Goal: Transaction & Acquisition: Obtain resource

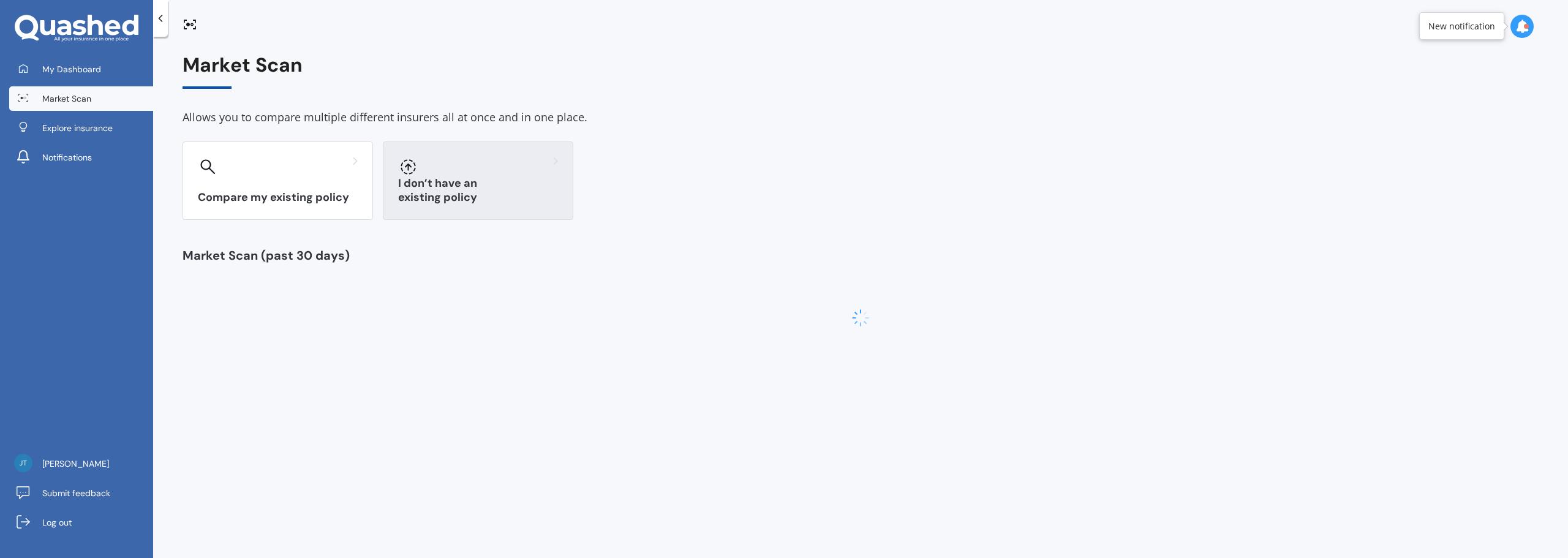
click at [518, 180] on div "I don’t have an existing policy" at bounding box center [478, 181] width 191 height 78
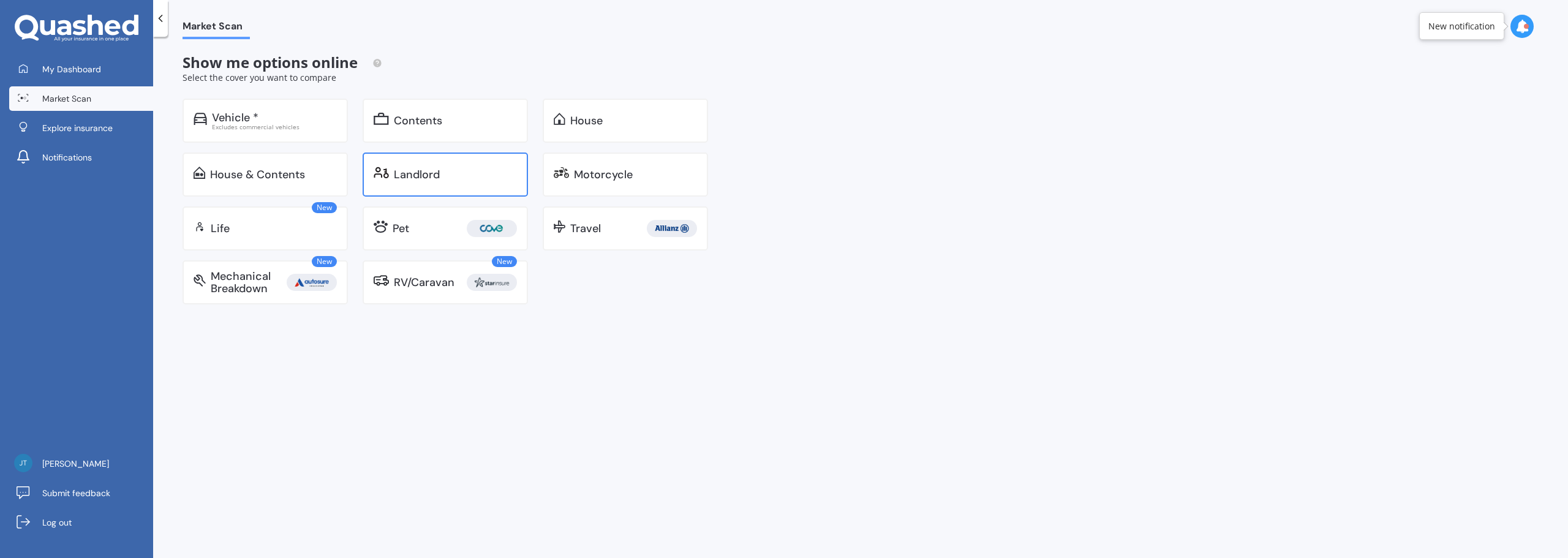
click at [457, 178] on div "Landlord" at bounding box center [455, 175] width 123 height 12
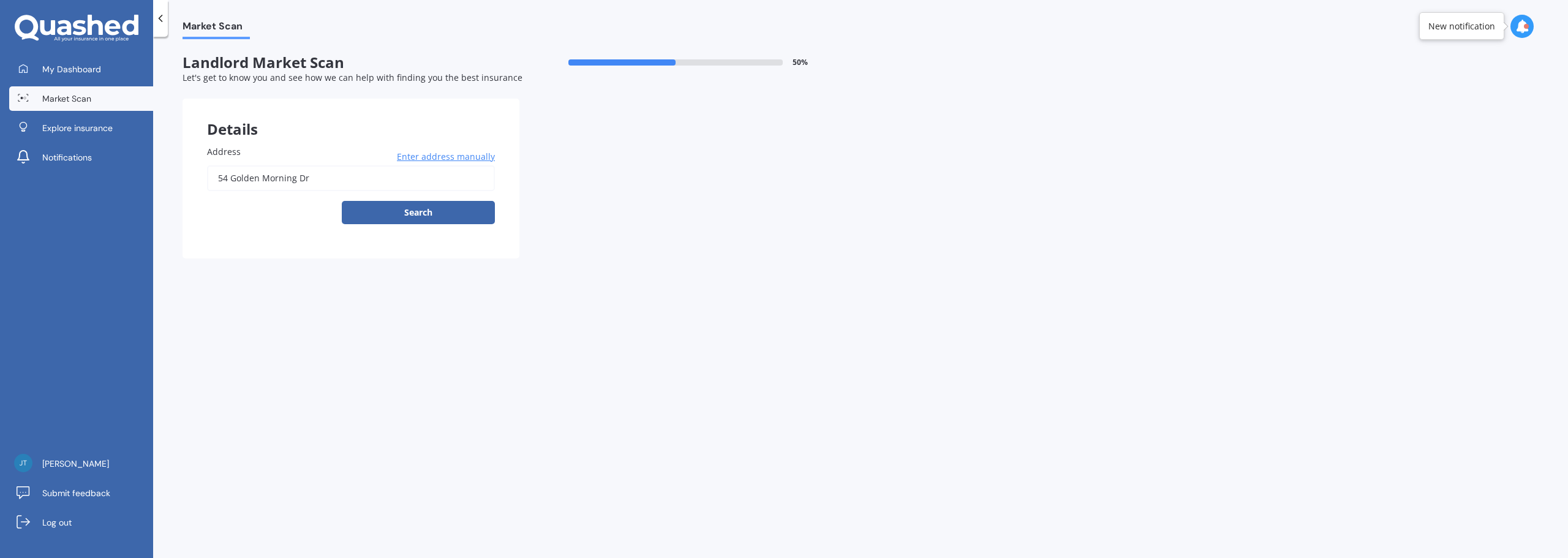
click at [409, 176] on input "54 Golden Morning Dr" at bounding box center [350, 178] width 288 height 25
drag, startPoint x: 380, startPoint y: 179, endPoint x: 17, endPoint y: 184, distance: 363.0
click at [17, 184] on div "My Dashboard Market Scan Explore insurance Notifications [PERSON_NAME] Submit f…" at bounding box center [784, 279] width 1568 height 558
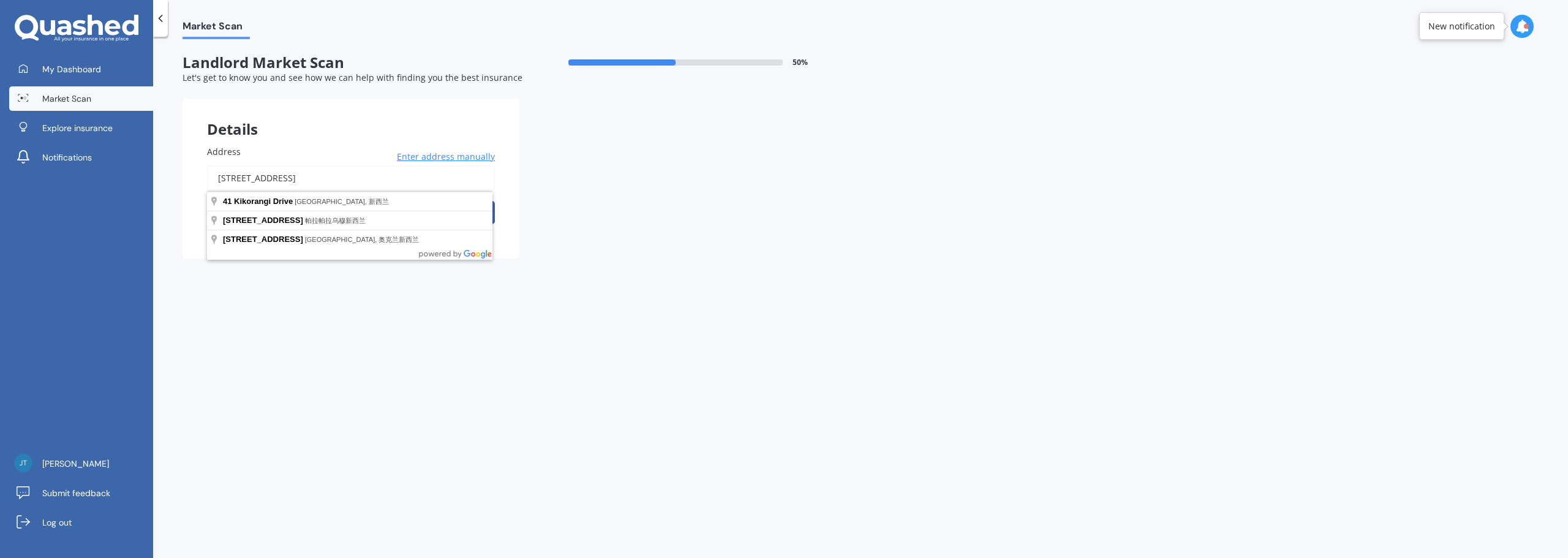
type input "[STREET_ADDRESS]"
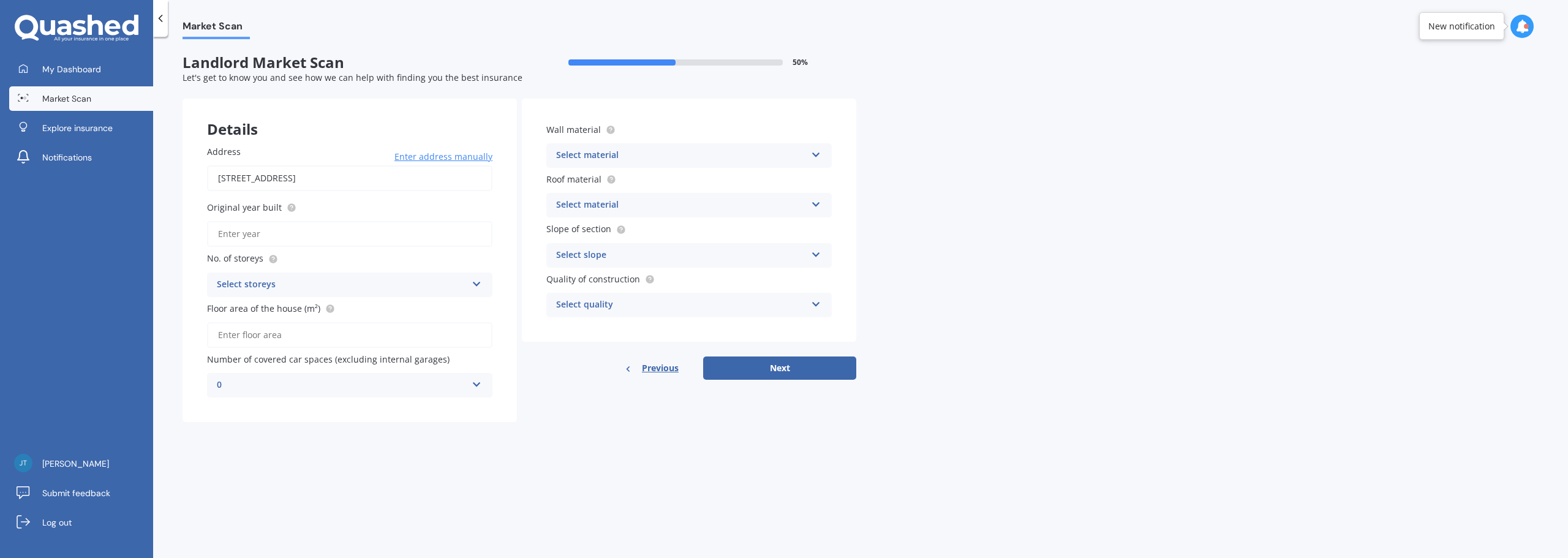
click at [587, 446] on div "Market Scan Landlord Market Scan 50 % Let's get to know you and see how we can …" at bounding box center [860, 300] width 1415 height 521
click at [355, 236] on input "Original year built" at bounding box center [349, 234] width 285 height 25
type input "2024"
click at [327, 290] on div "Select storeys" at bounding box center [342, 285] width 250 height 15
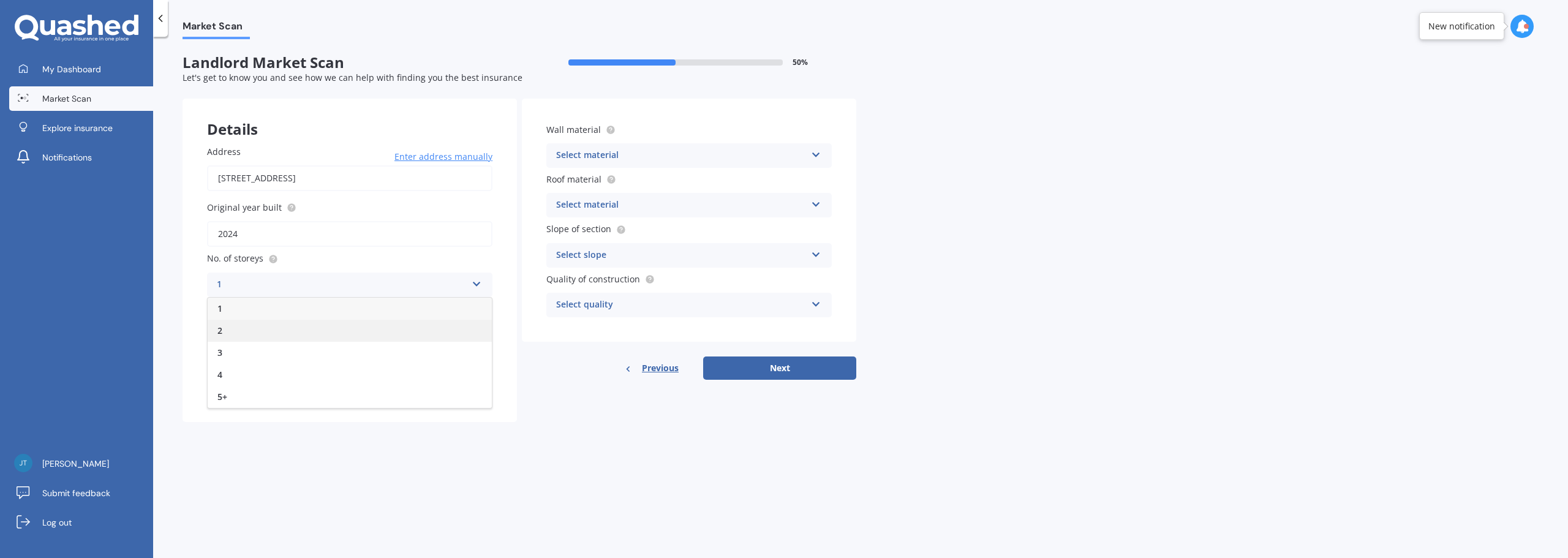
click at [312, 320] on div "2" at bounding box center [349, 331] width 284 height 22
click at [304, 332] on input "Floor area of the house (m²)" at bounding box center [349, 335] width 285 height 25
type input "201"
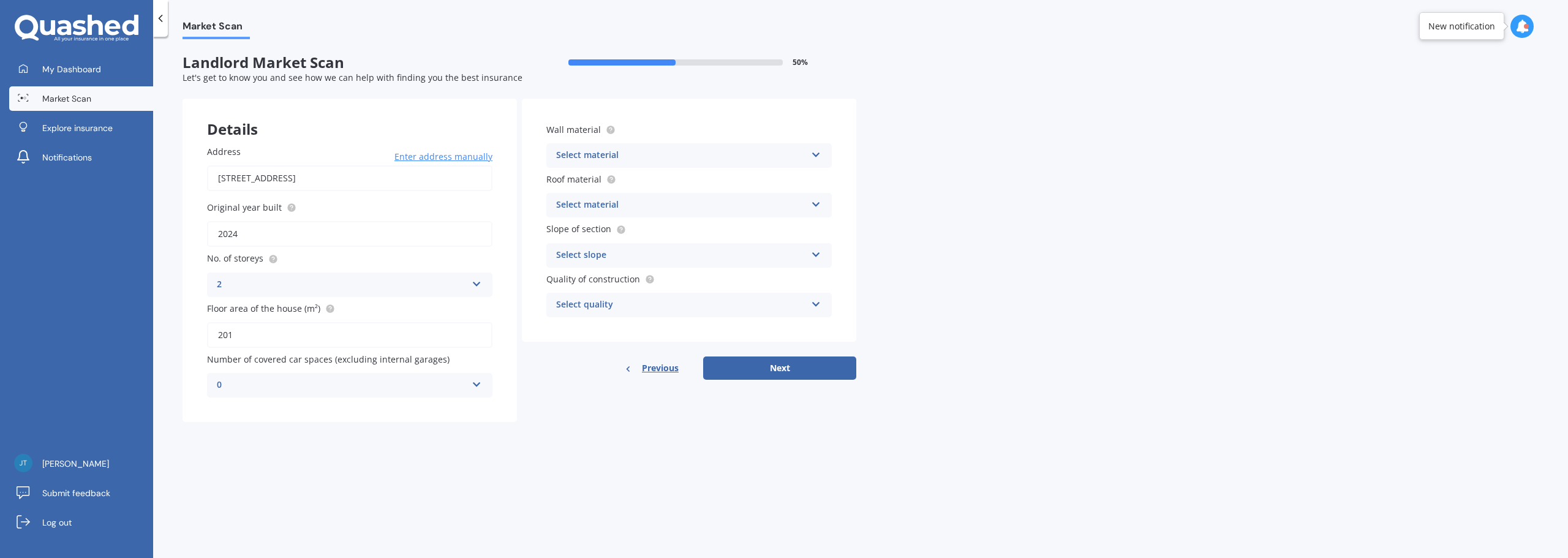
click at [341, 392] on div "0" at bounding box center [342, 385] width 250 height 15
click at [347, 393] on div "0 0 1 2 3 4 5+" at bounding box center [349, 385] width 285 height 24
click at [565, 409] on div "Details Address [STREET_ADDRESS]新西兰 Enter address manually Search Original year…" at bounding box center [519, 260] width 673 height 323
click at [626, 152] on div "Select material" at bounding box center [681, 156] width 250 height 15
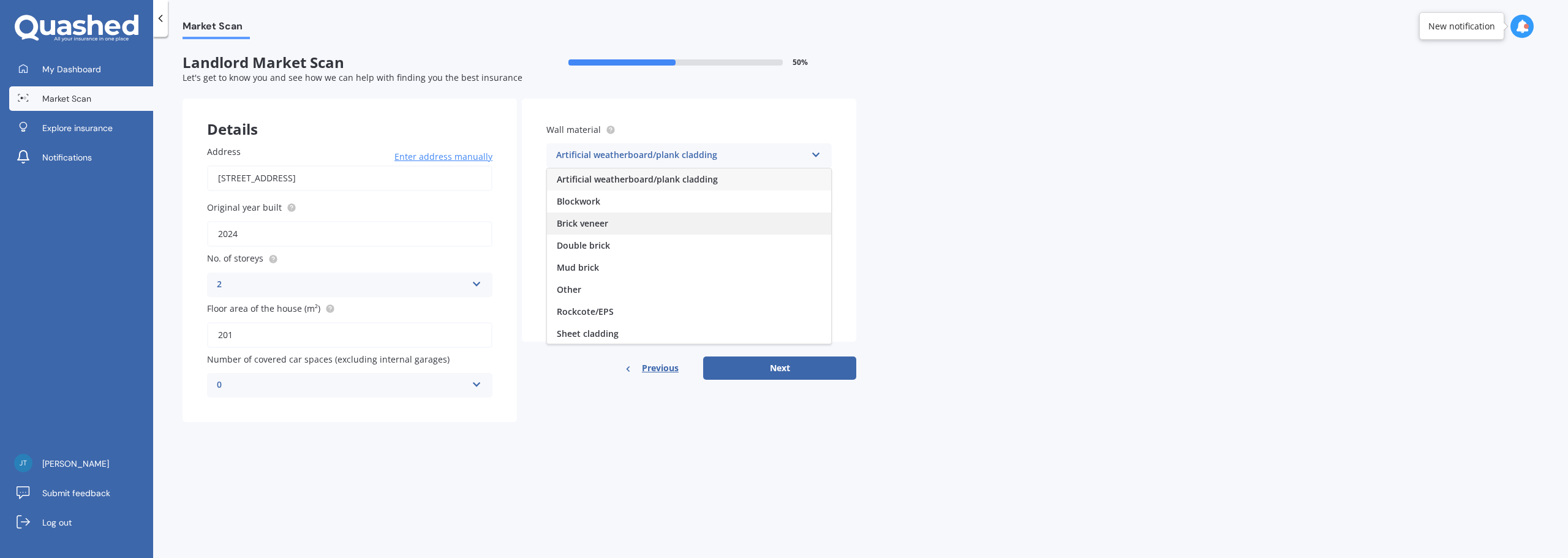
click at [663, 220] on div "Brick veneer" at bounding box center [688, 223] width 284 height 22
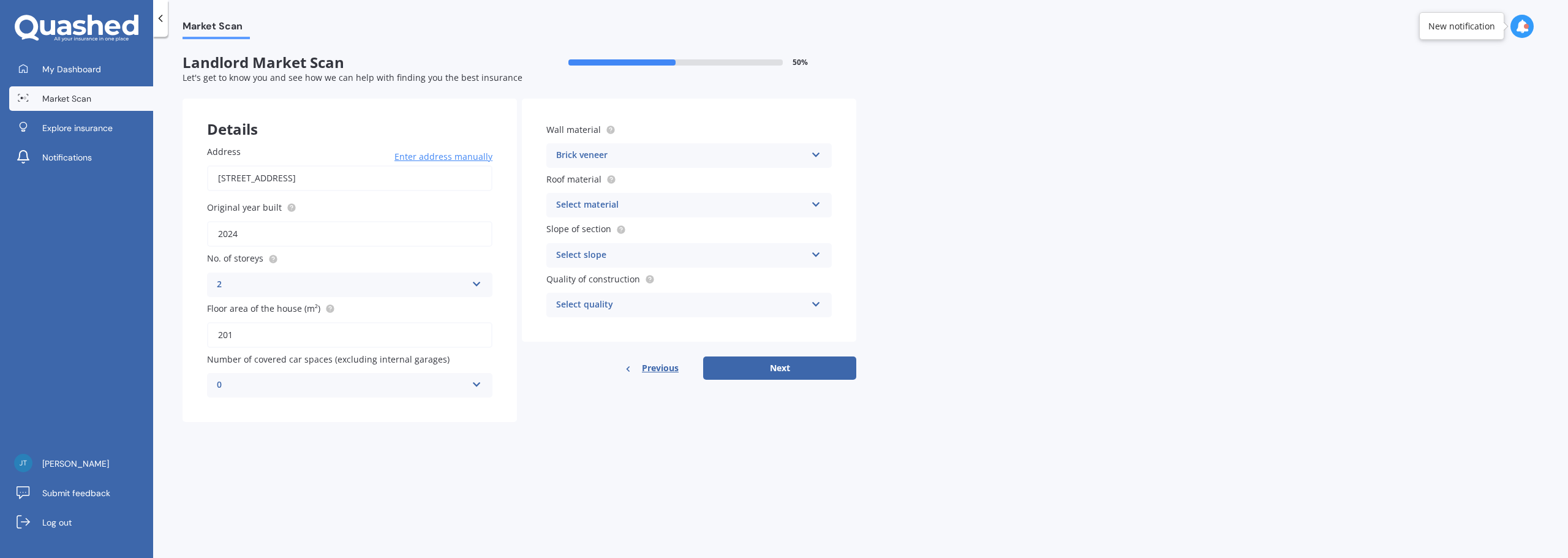
click at [642, 206] on div "Select material" at bounding box center [681, 205] width 250 height 15
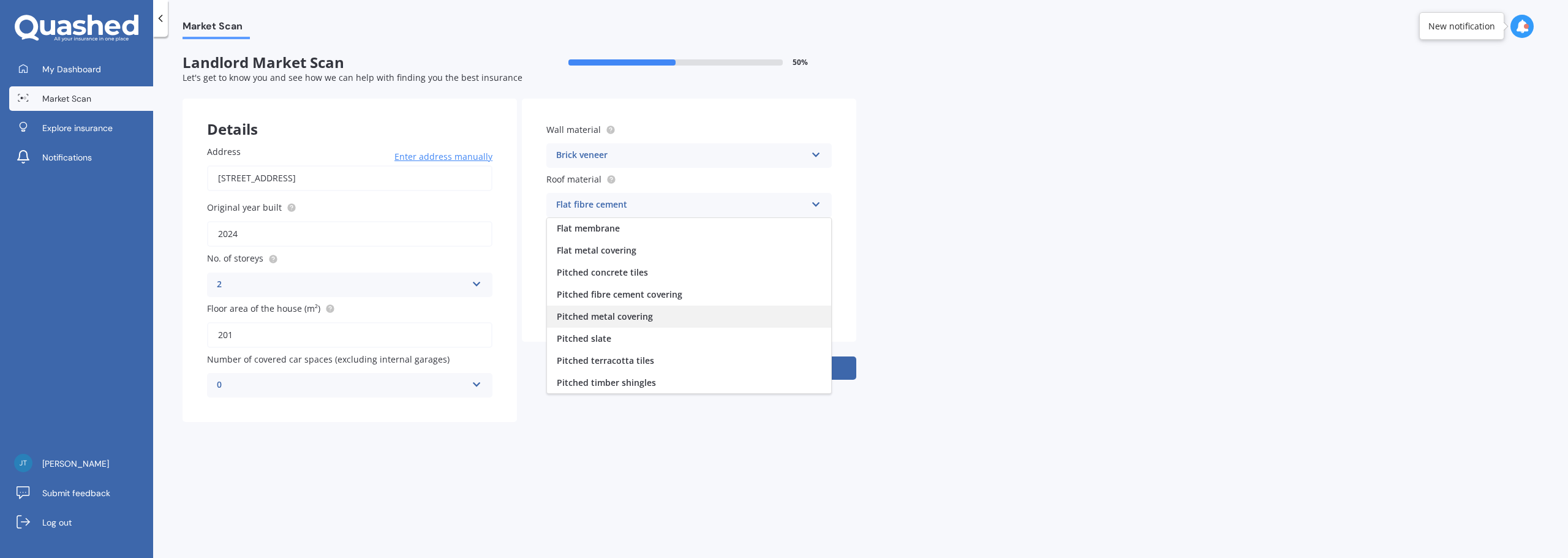
scroll to position [45, 0]
click at [685, 349] on div "Pitched terracotta tiles" at bounding box center [688, 337] width 284 height 22
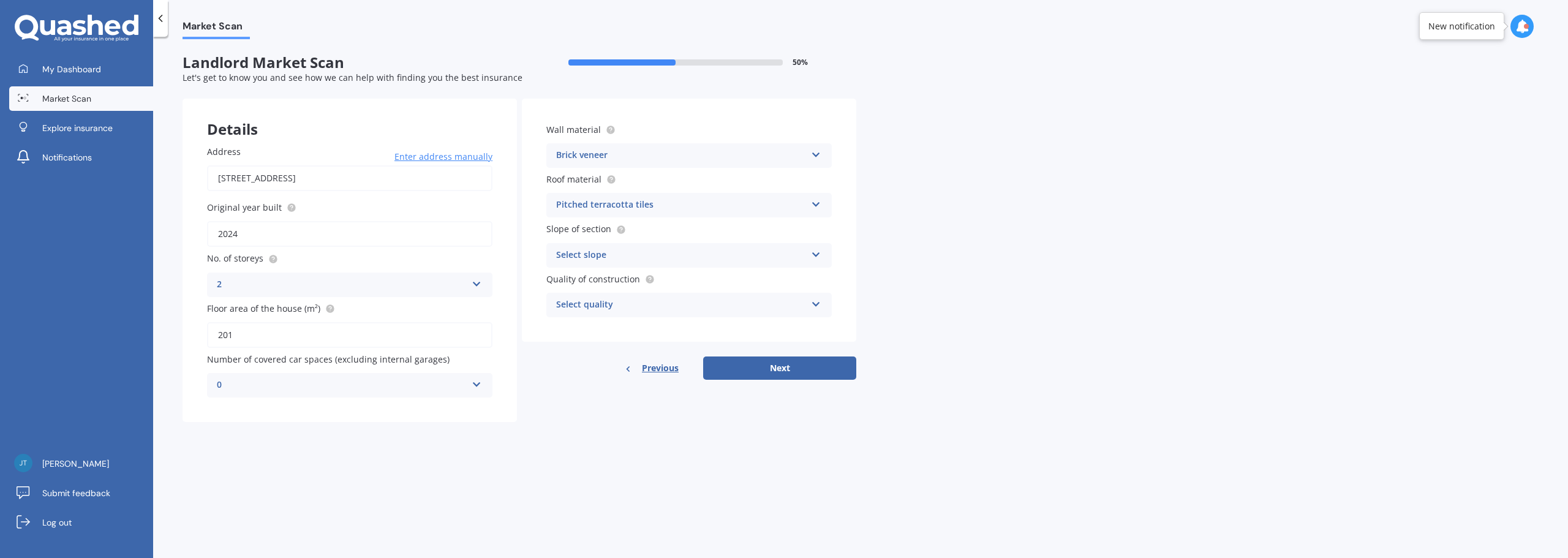
click at [623, 199] on div "Pitched terracotta tiles" at bounding box center [681, 205] width 250 height 15
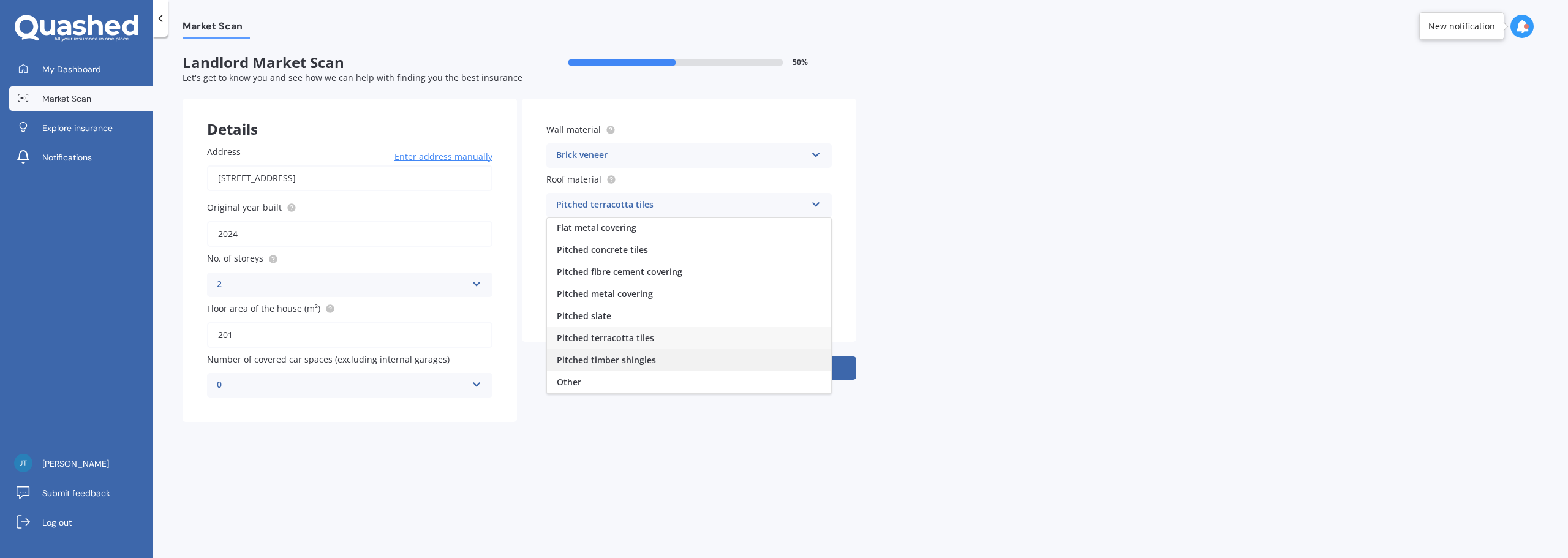
click at [656, 362] on div "Pitched timber shingles" at bounding box center [688, 360] width 284 height 22
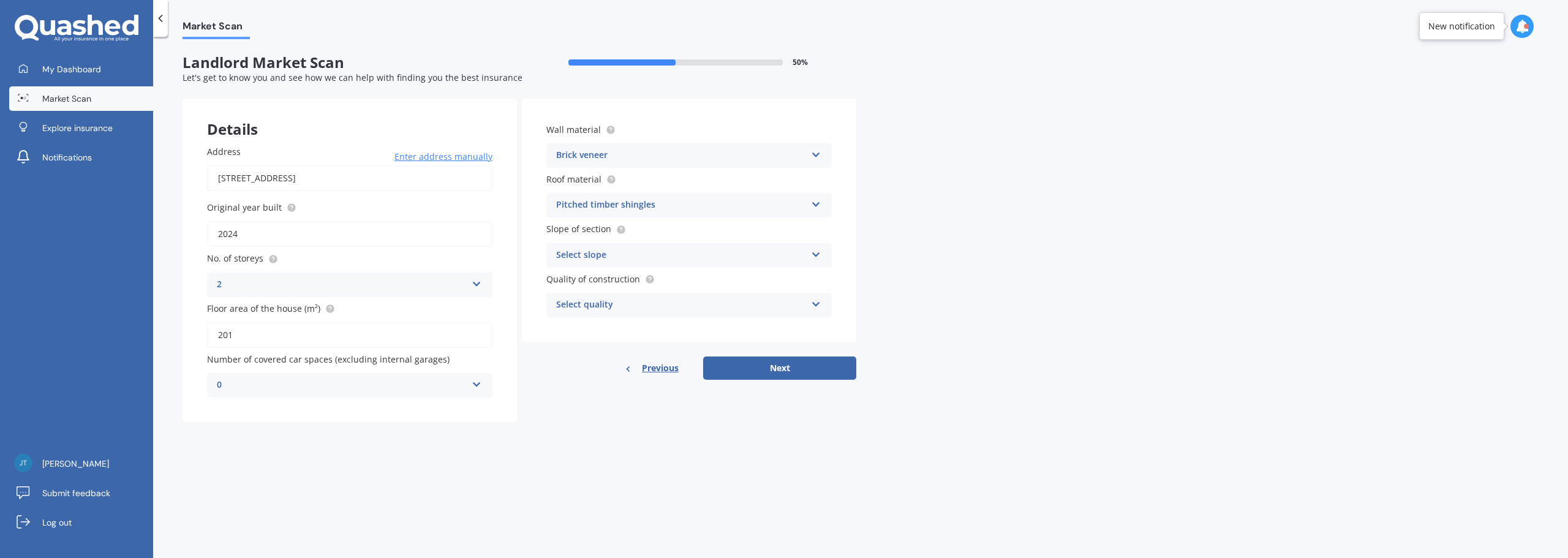
click at [638, 252] on div "Select slope" at bounding box center [681, 255] width 250 height 15
click at [703, 283] on div "Flat or gentle slope (up to about 5°)" at bounding box center [688, 279] width 284 height 22
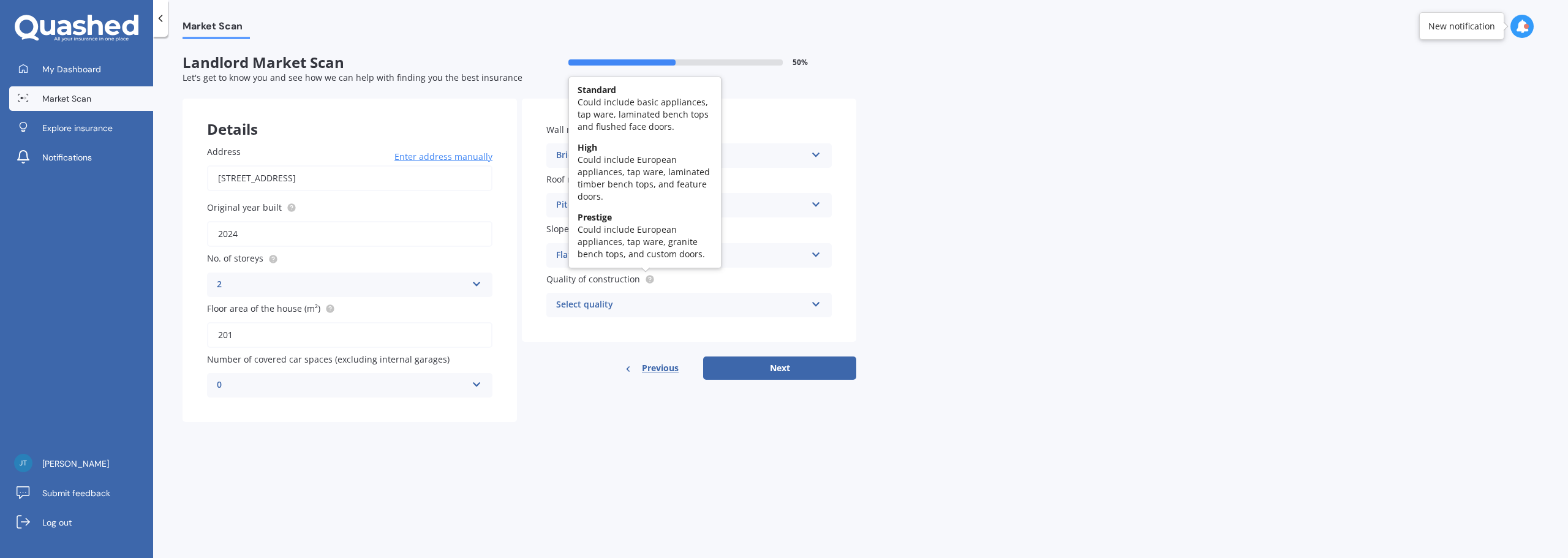
click at [645, 279] on circle at bounding box center [649, 279] width 8 height 8
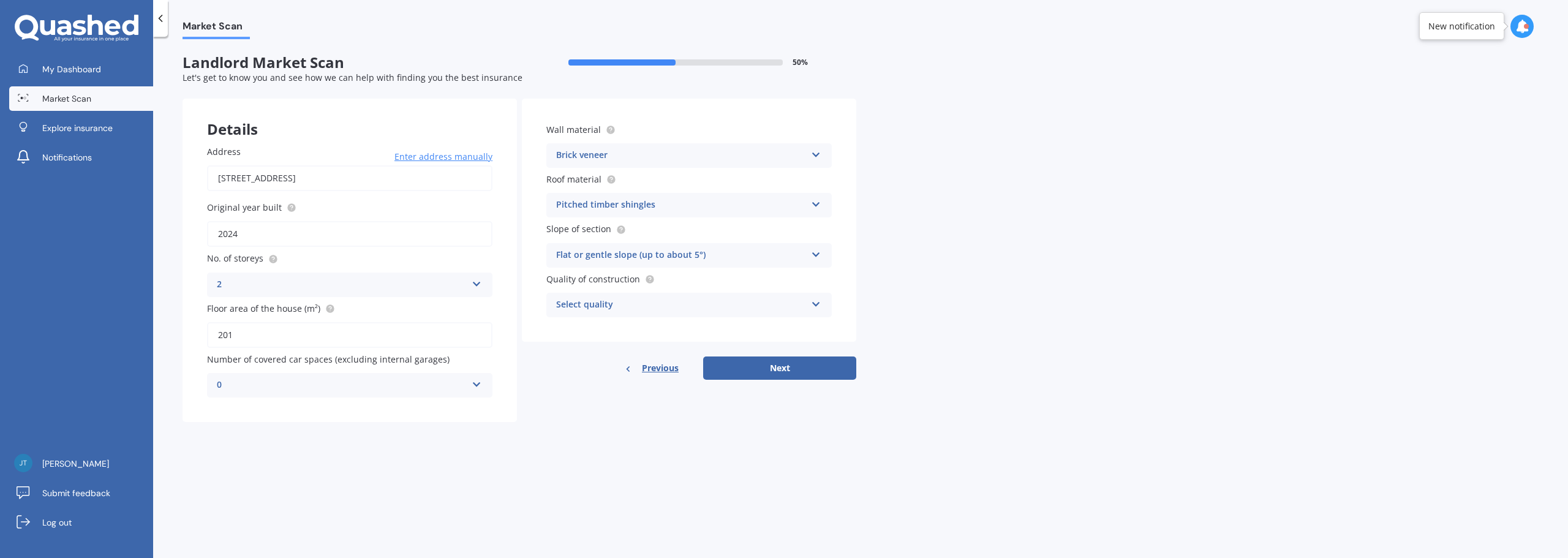
click at [655, 303] on div "Select quality" at bounding box center [681, 305] width 250 height 15
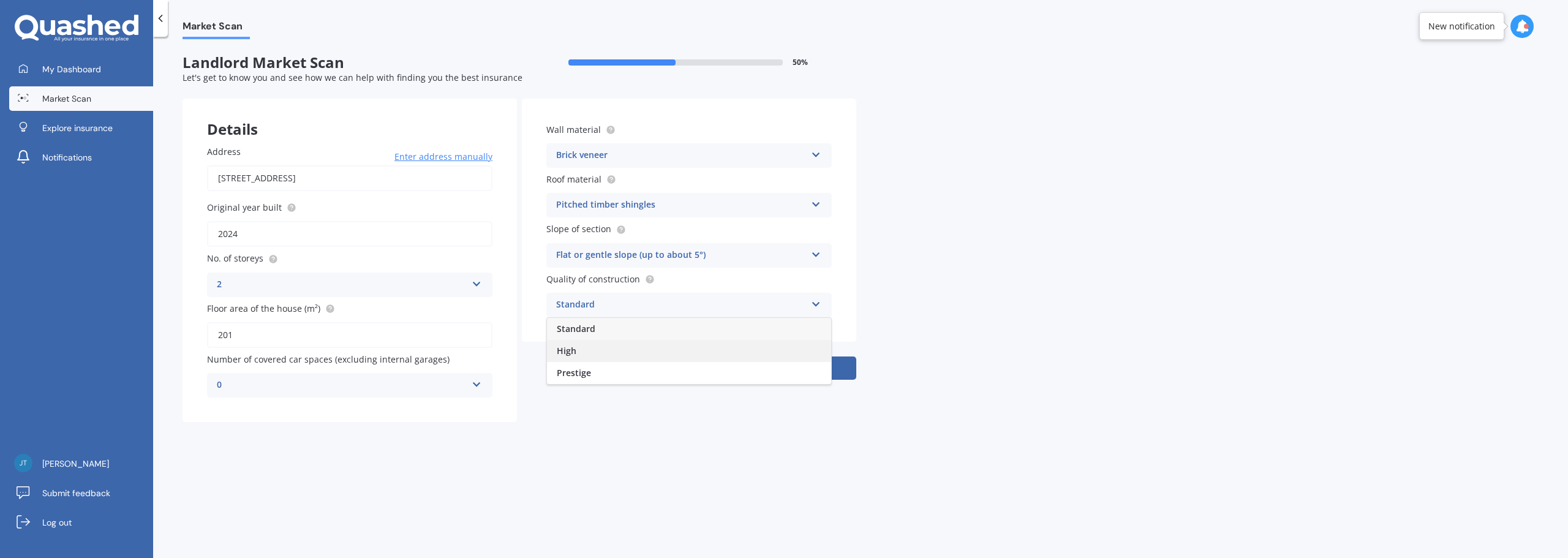
click at [636, 349] on div "High" at bounding box center [688, 350] width 284 height 22
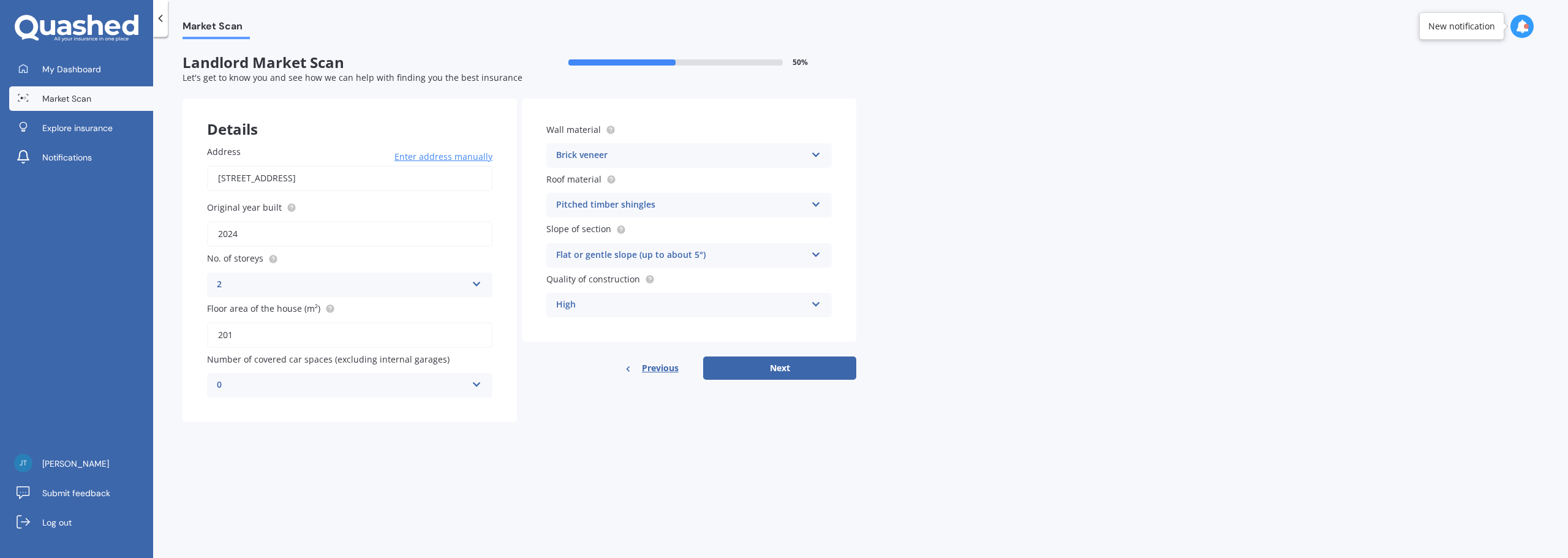
click at [568, 372] on div "Previous Next" at bounding box center [689, 368] width 334 height 23
click at [750, 368] on button "Next" at bounding box center [780, 368] width 153 height 23
select select "23"
select select "05"
select select "1985"
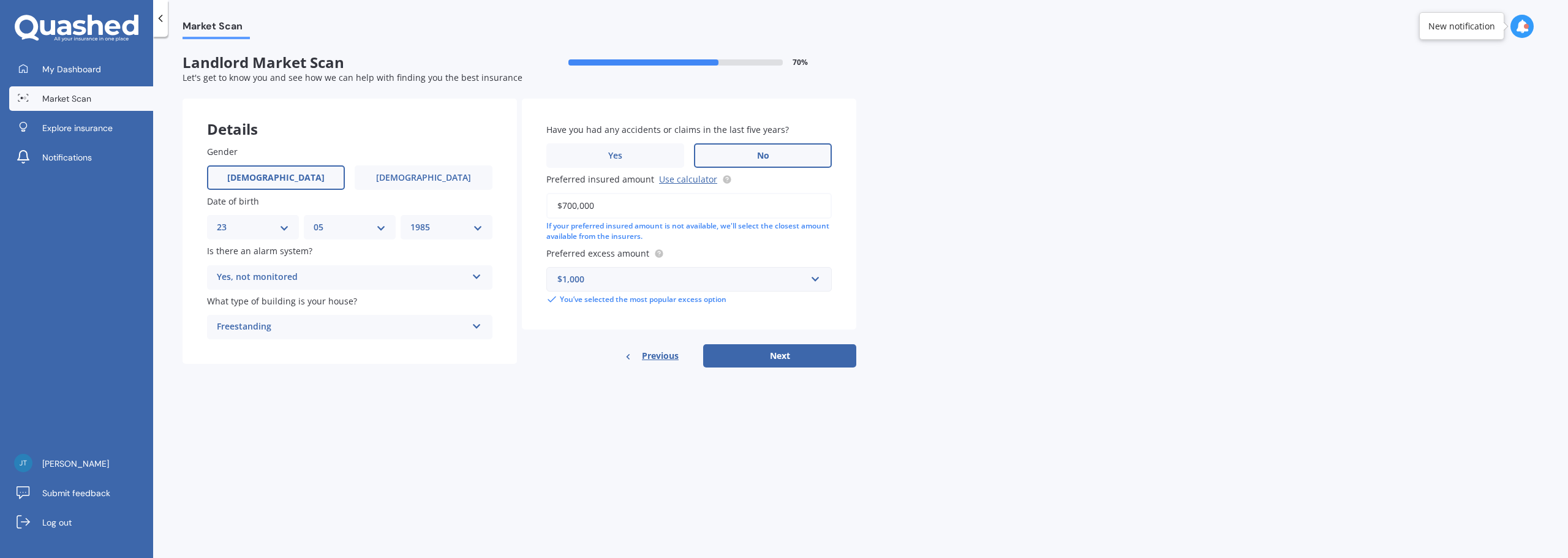
click at [867, 190] on div "Market Scan Landlord Market Scan 70 % Let's get to know you and see how we can …" at bounding box center [860, 300] width 1415 height 521
drag, startPoint x: 688, startPoint y: 212, endPoint x: 407, endPoint y: 199, distance: 281.3
click at [407, 199] on div "Details Gender [DEMOGRAPHIC_DATA] [DEMOGRAPHIC_DATA] Date of birth DD 01 02 03 …" at bounding box center [519, 233] width 673 height 269
type input "$870,000"
click at [942, 263] on div "Market Scan Landlord Market Scan 70 % Let's get to know you and see how we can …" at bounding box center [860, 300] width 1415 height 521
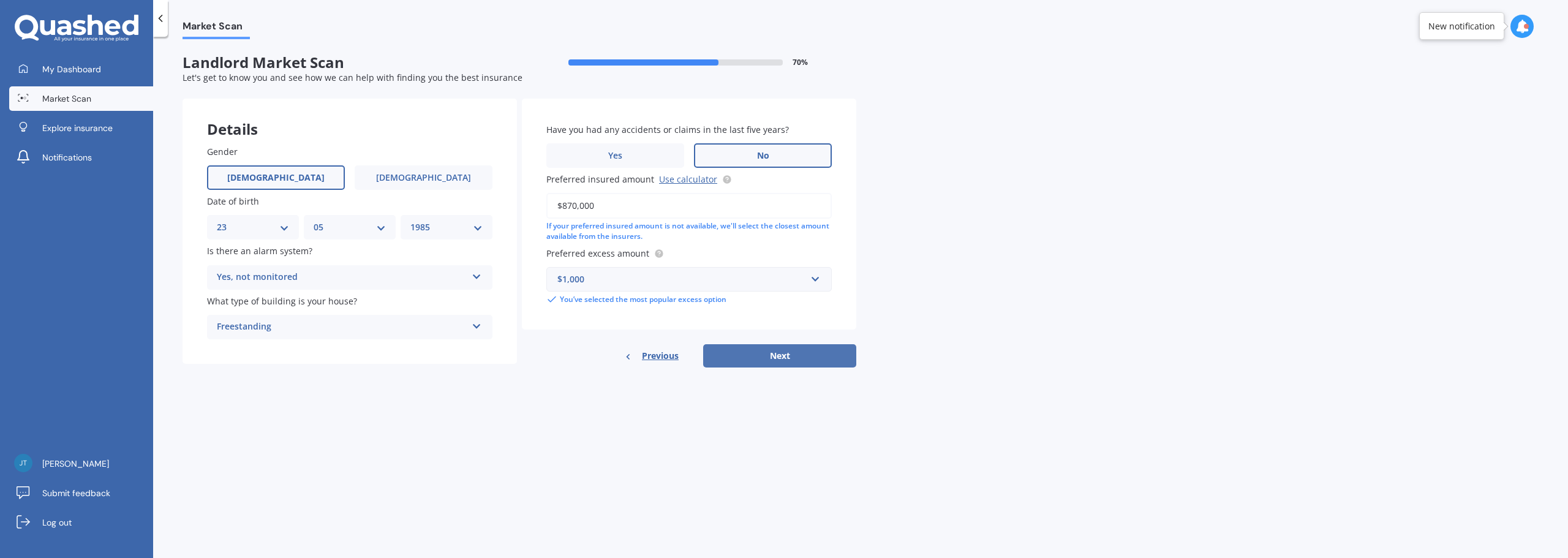
click at [794, 364] on button "Next" at bounding box center [780, 355] width 153 height 23
select select "23"
select select "05"
select select "1985"
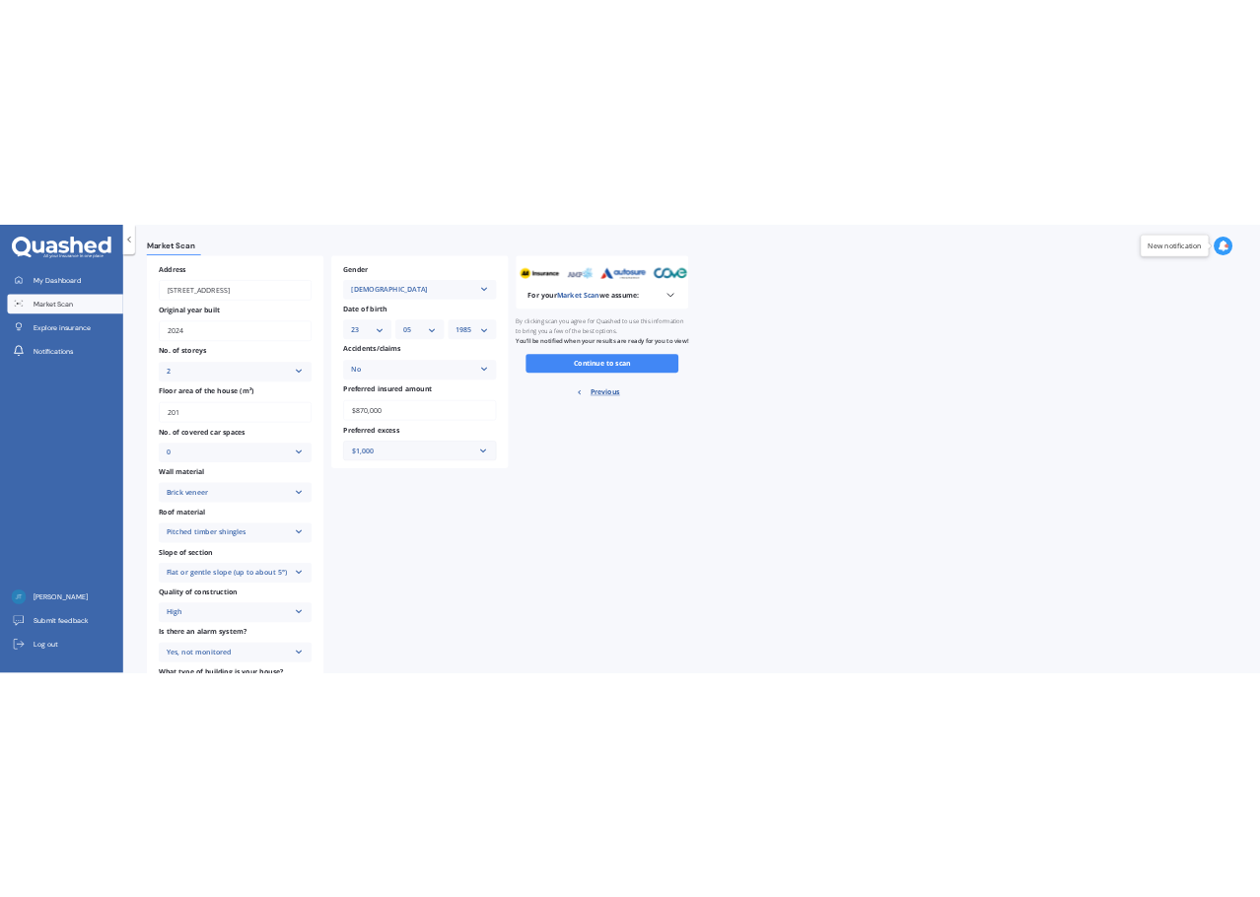
scroll to position [0, 0]
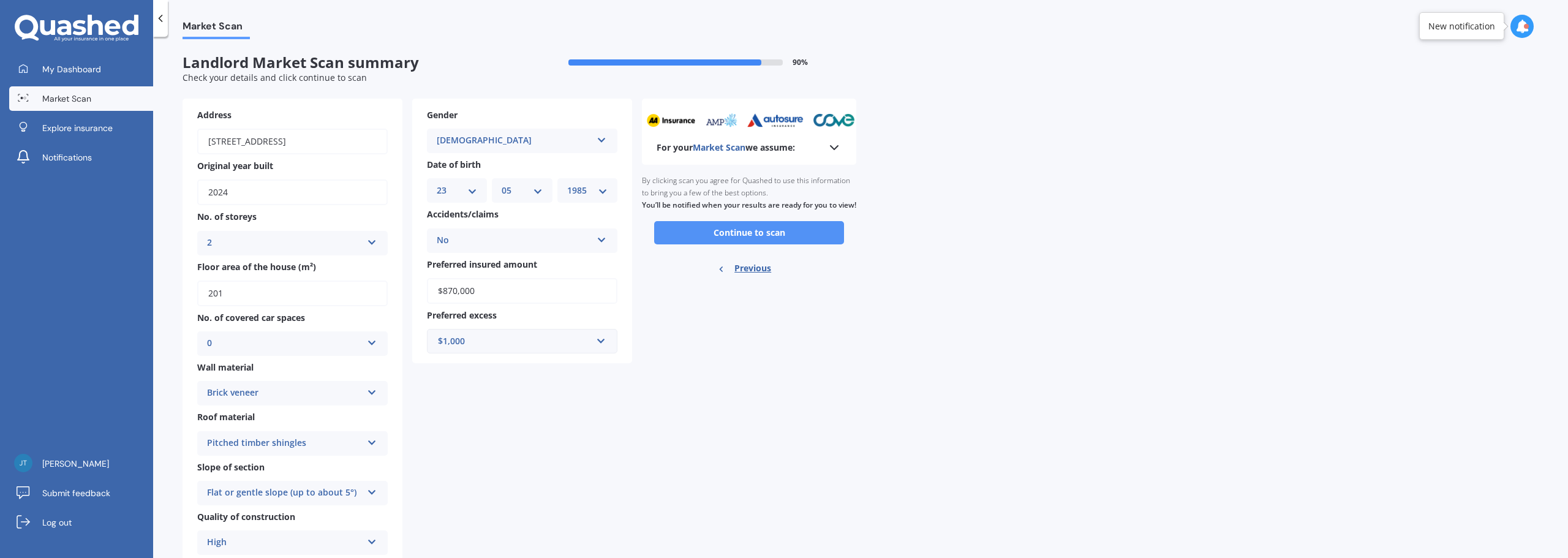
click at [729, 244] on button "Continue to scan" at bounding box center [749, 232] width 190 height 23
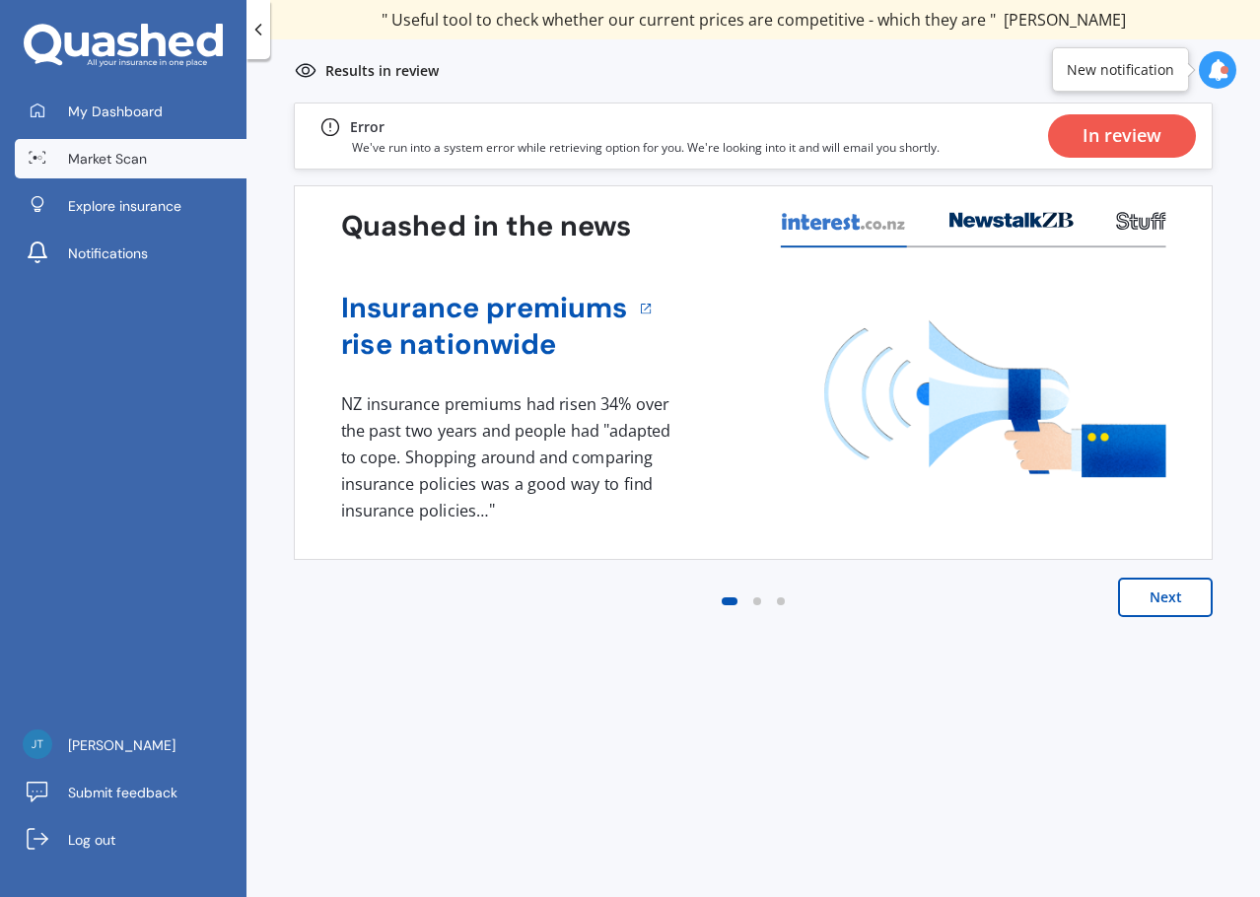
click at [1123, 597] on button "Next" at bounding box center [1165, 597] width 95 height 39
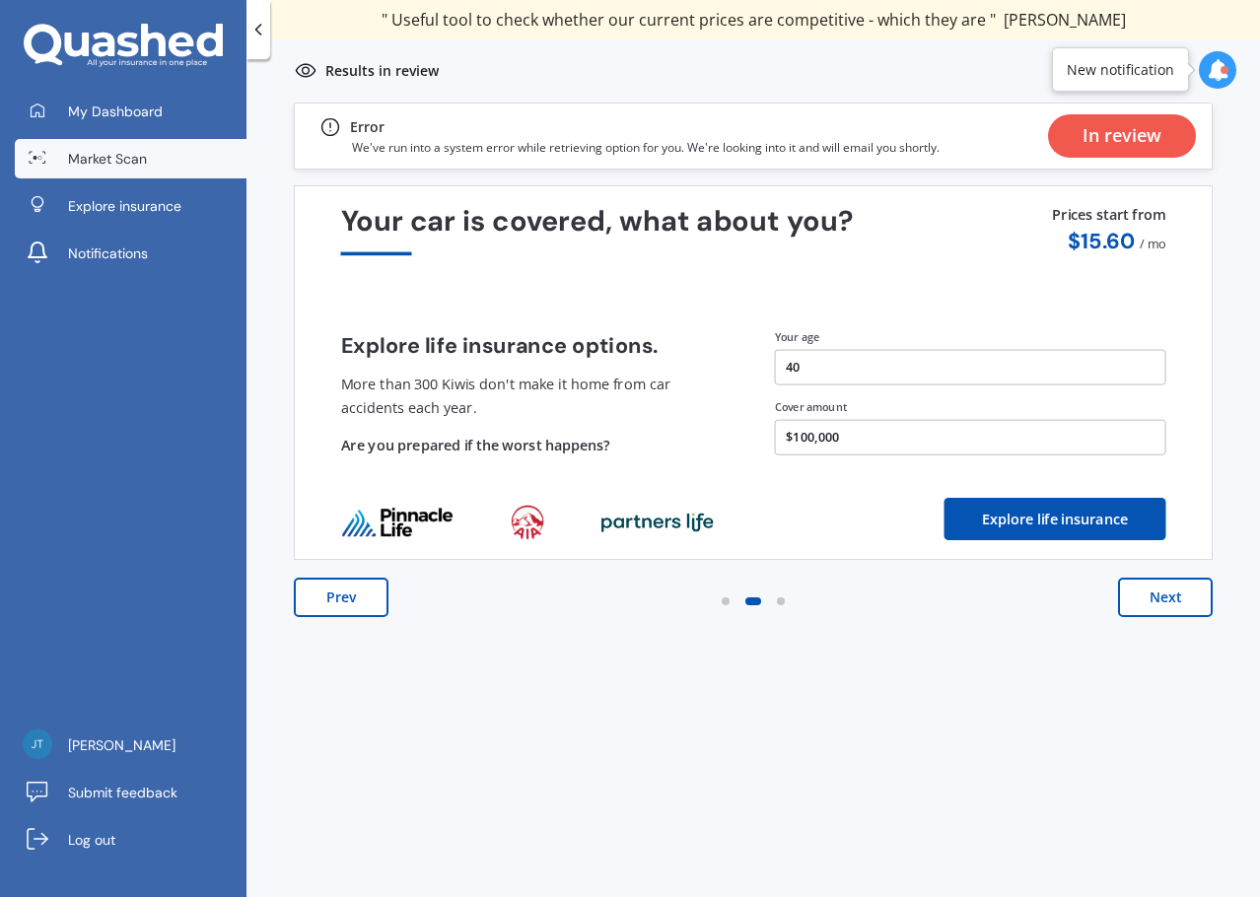
click at [1168, 600] on button "Next" at bounding box center [1165, 597] width 95 height 39
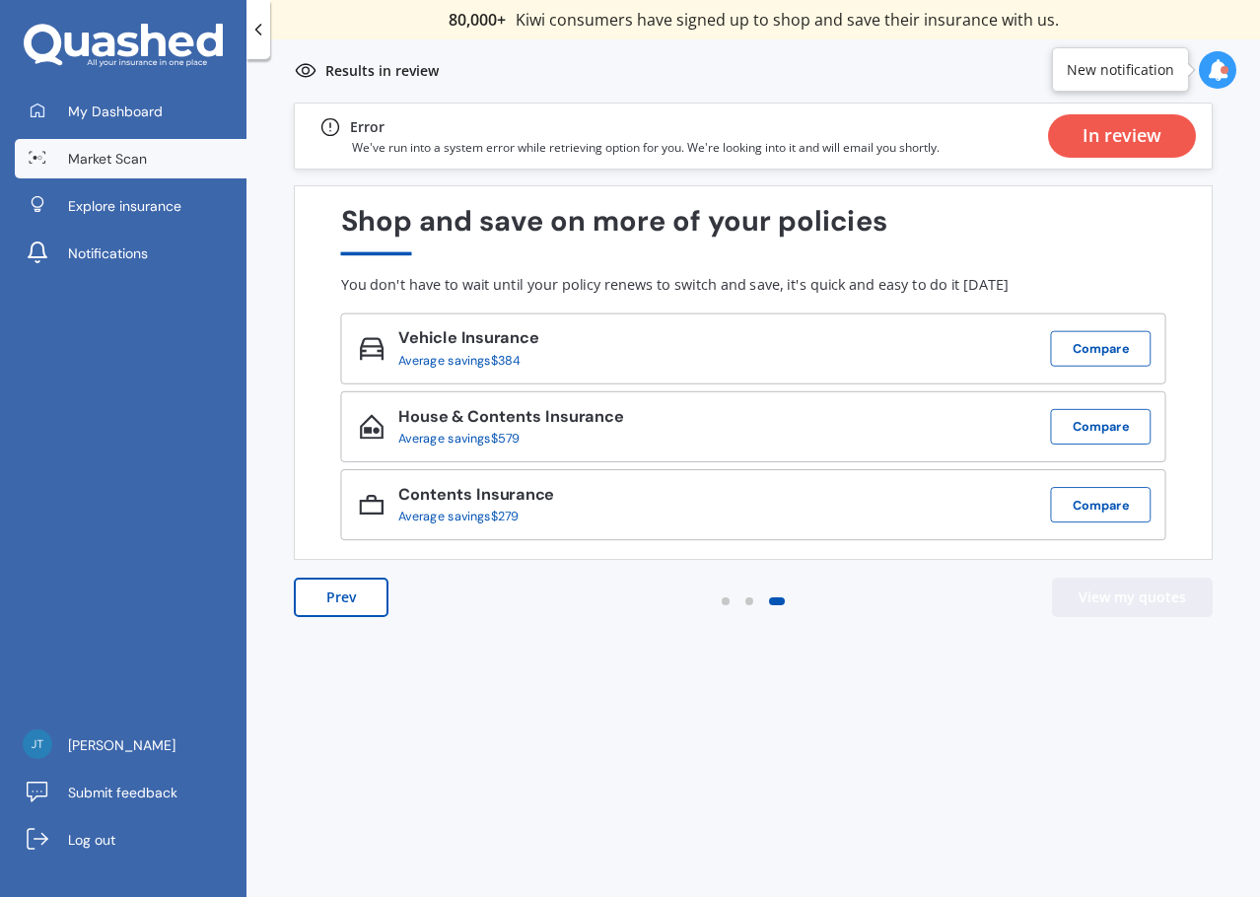
click at [1148, 600] on button "View my quotes" at bounding box center [1132, 597] width 161 height 39
click at [1139, 600] on button "View my quotes" at bounding box center [1132, 597] width 161 height 39
click at [886, 619] on div "Prev View my quotes" at bounding box center [753, 617] width 919 height 79
click at [1126, 138] on div "In review" at bounding box center [1121, 135] width 79 height 43
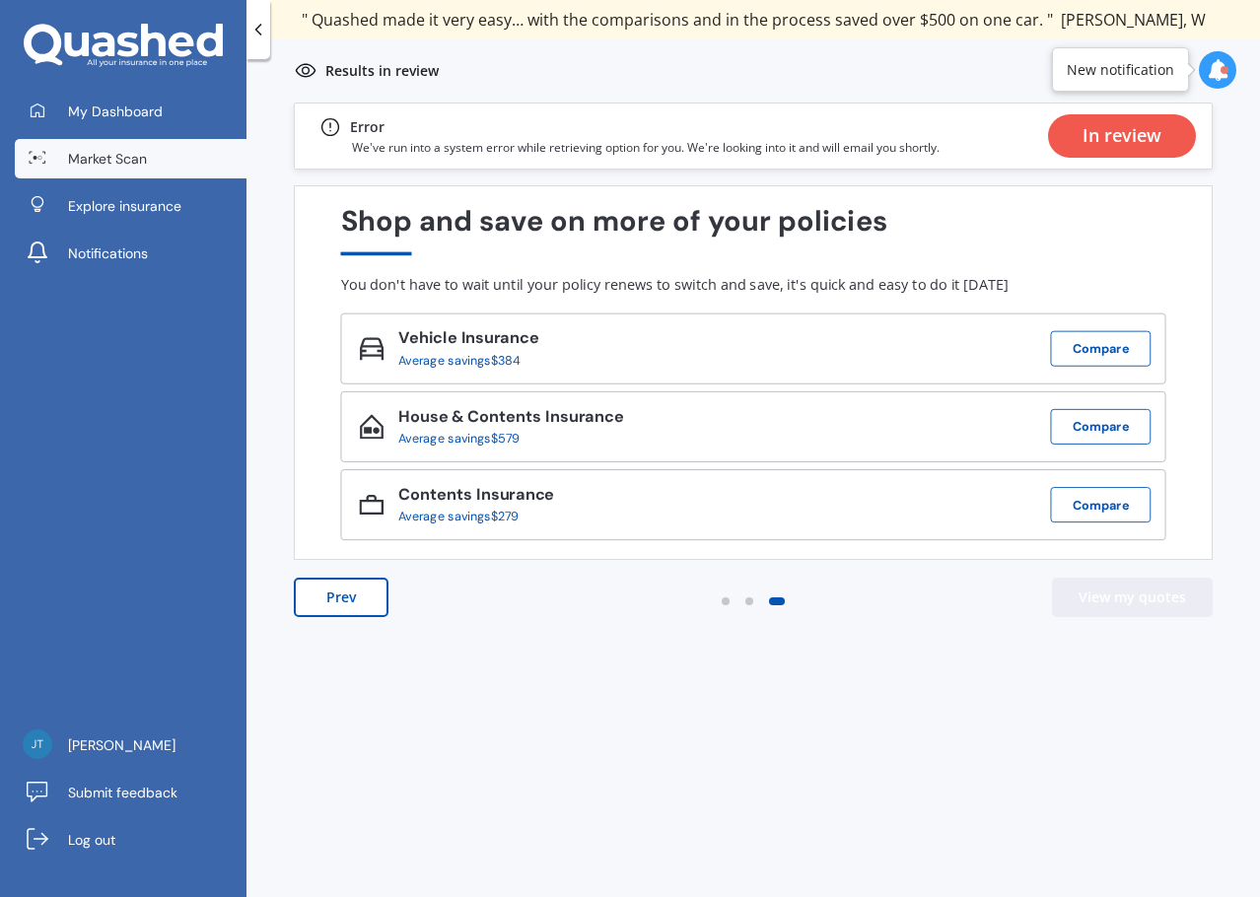
click at [1107, 608] on button "View my quotes" at bounding box center [1132, 597] width 161 height 39
click at [1129, 592] on button "View my quotes" at bounding box center [1132, 597] width 161 height 39
click at [996, 661] on div "Previous 80,000+ [DEMOGRAPHIC_DATA] consumers have signed up to shop and save t…" at bounding box center [752, 522] width 1013 height 838
click at [984, 661] on div "Previous 80,000+ [DEMOGRAPHIC_DATA] consumers have signed up to shop and save t…" at bounding box center [752, 522] width 1013 height 838
click at [964, 666] on div "Previous 80,000+ [DEMOGRAPHIC_DATA] consumers have signed up to shop and save t…" at bounding box center [752, 522] width 1013 height 838
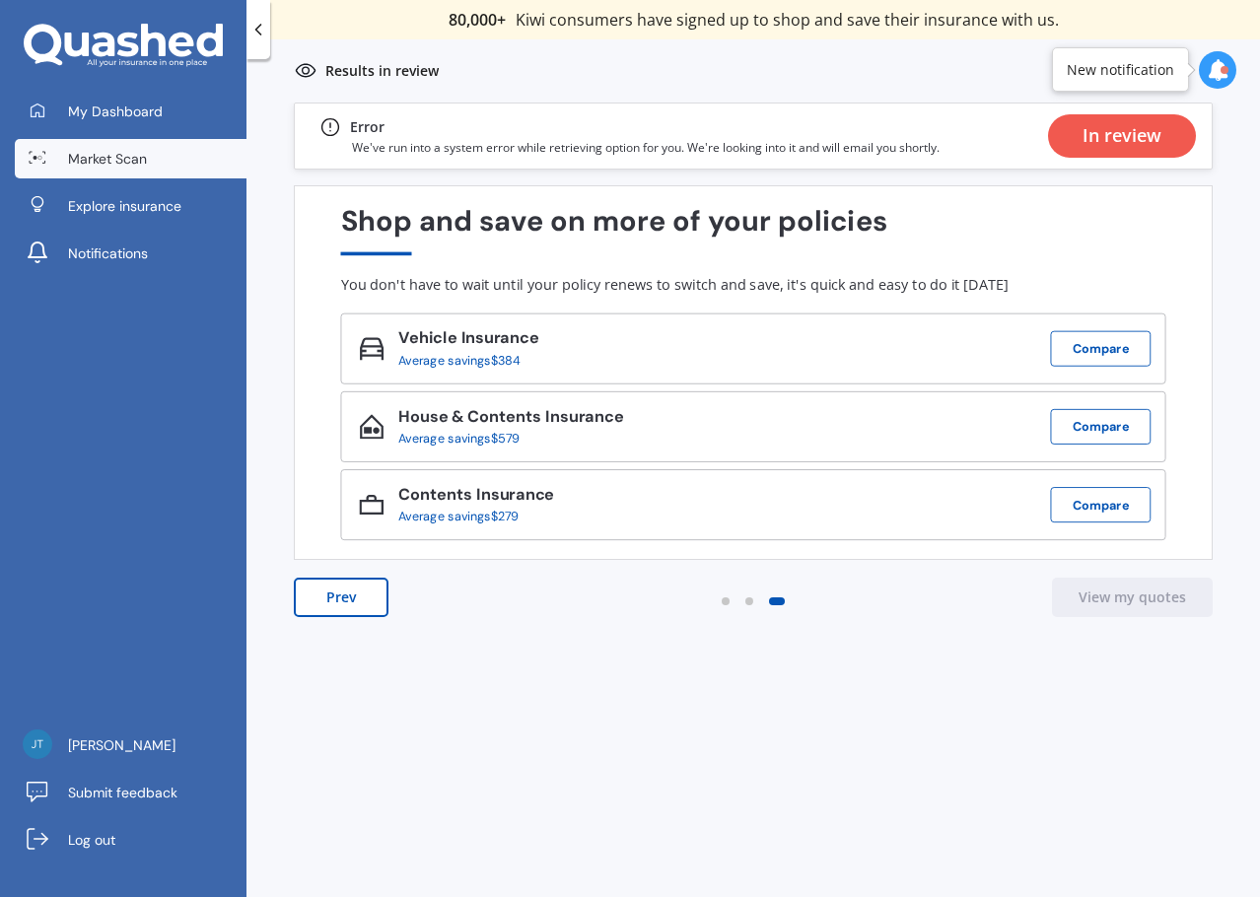
click at [157, 159] on link "Market Scan" at bounding box center [131, 158] width 232 height 39
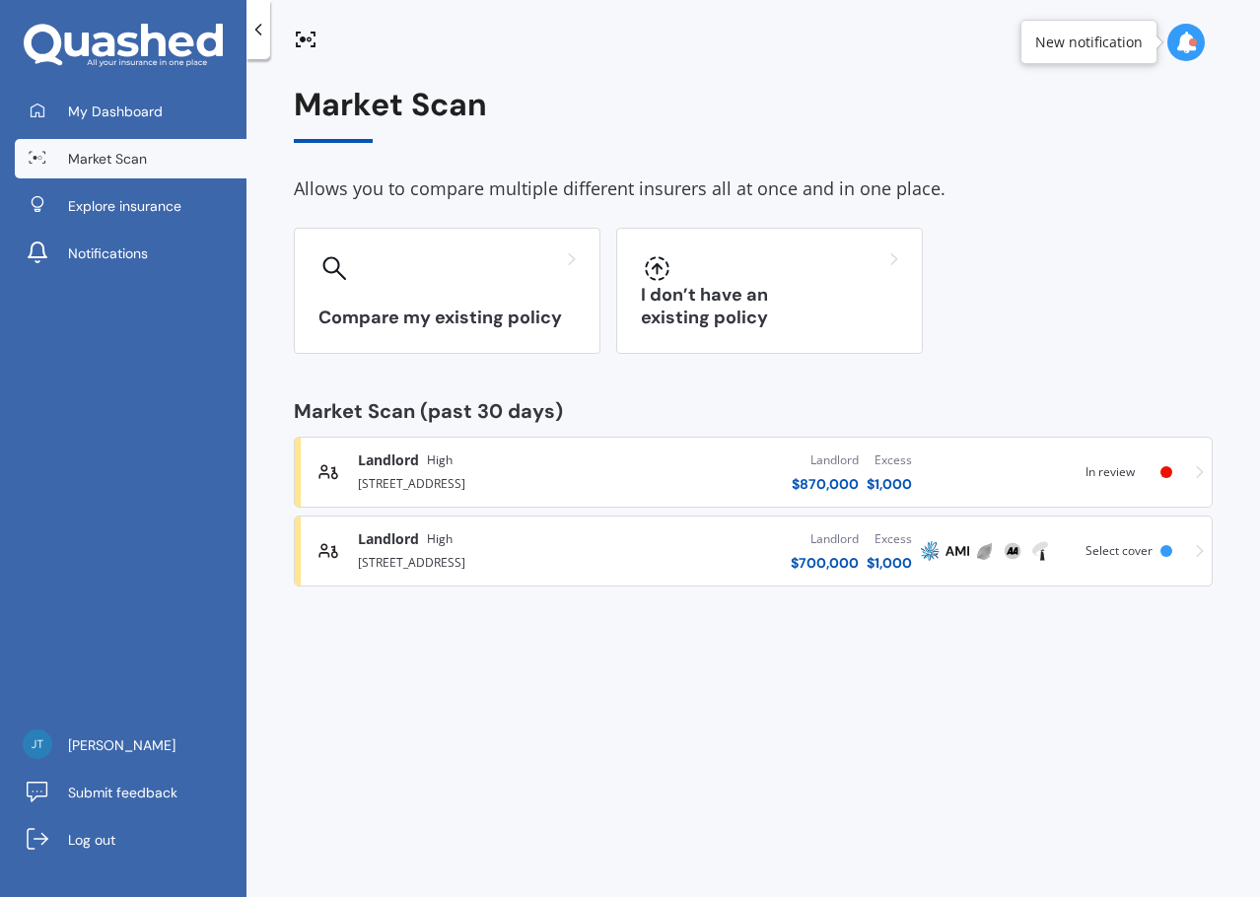
click at [1053, 466] on div "Landlord High [STREET_ADDRESS][GEOGRAPHIC_DATA] $ 870,000 Excess $ 1,000 Scanne…" at bounding box center [753, 472] width 901 height 59
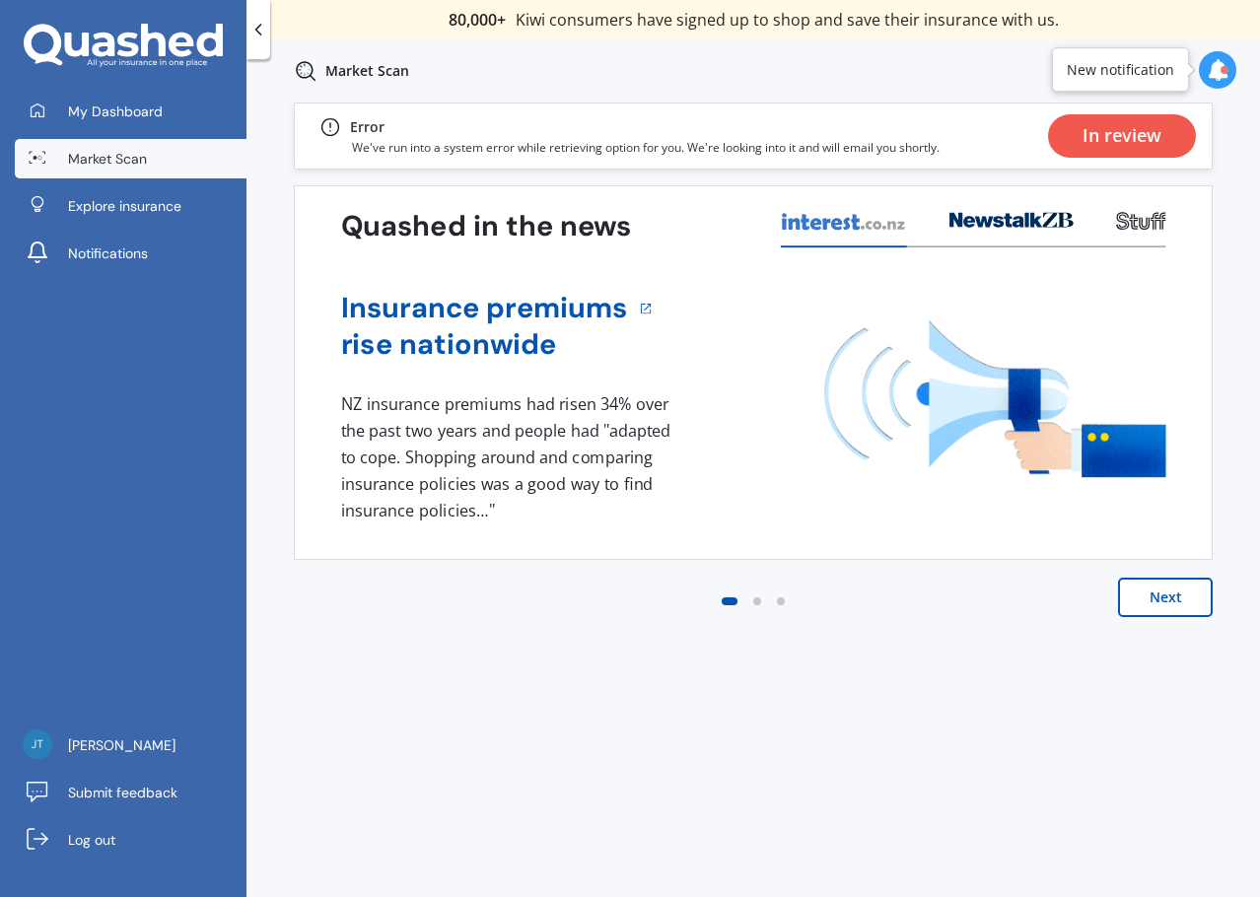
click at [1178, 595] on button "Next" at bounding box center [1165, 597] width 95 height 39
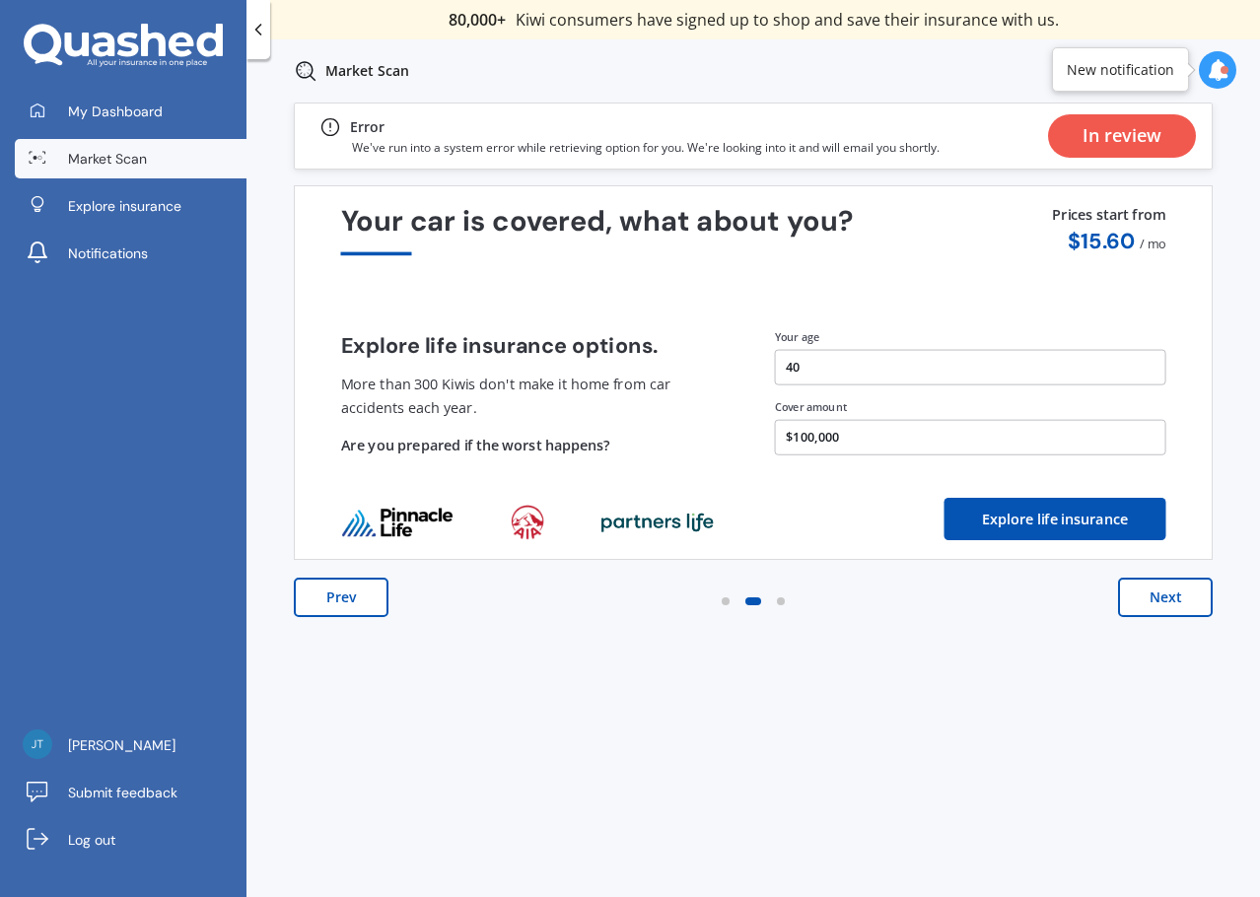
click at [1165, 594] on button "Next" at bounding box center [1165, 597] width 95 height 39
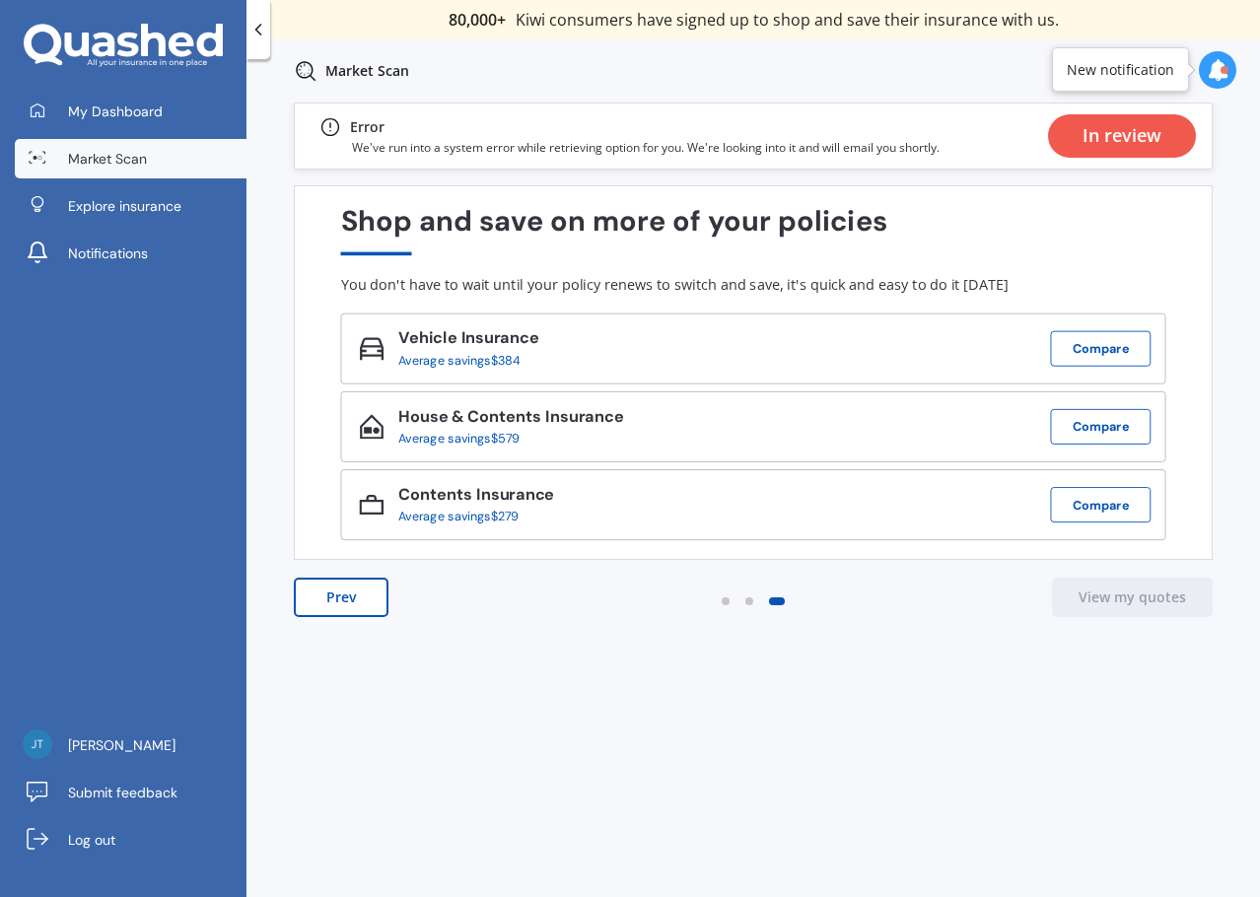
click at [1132, 156] on div "In review" at bounding box center [1121, 135] width 79 height 43
click at [1132, 130] on div "In review" at bounding box center [1121, 135] width 79 height 43
click at [1133, 130] on div "In review" at bounding box center [1121, 135] width 79 height 43
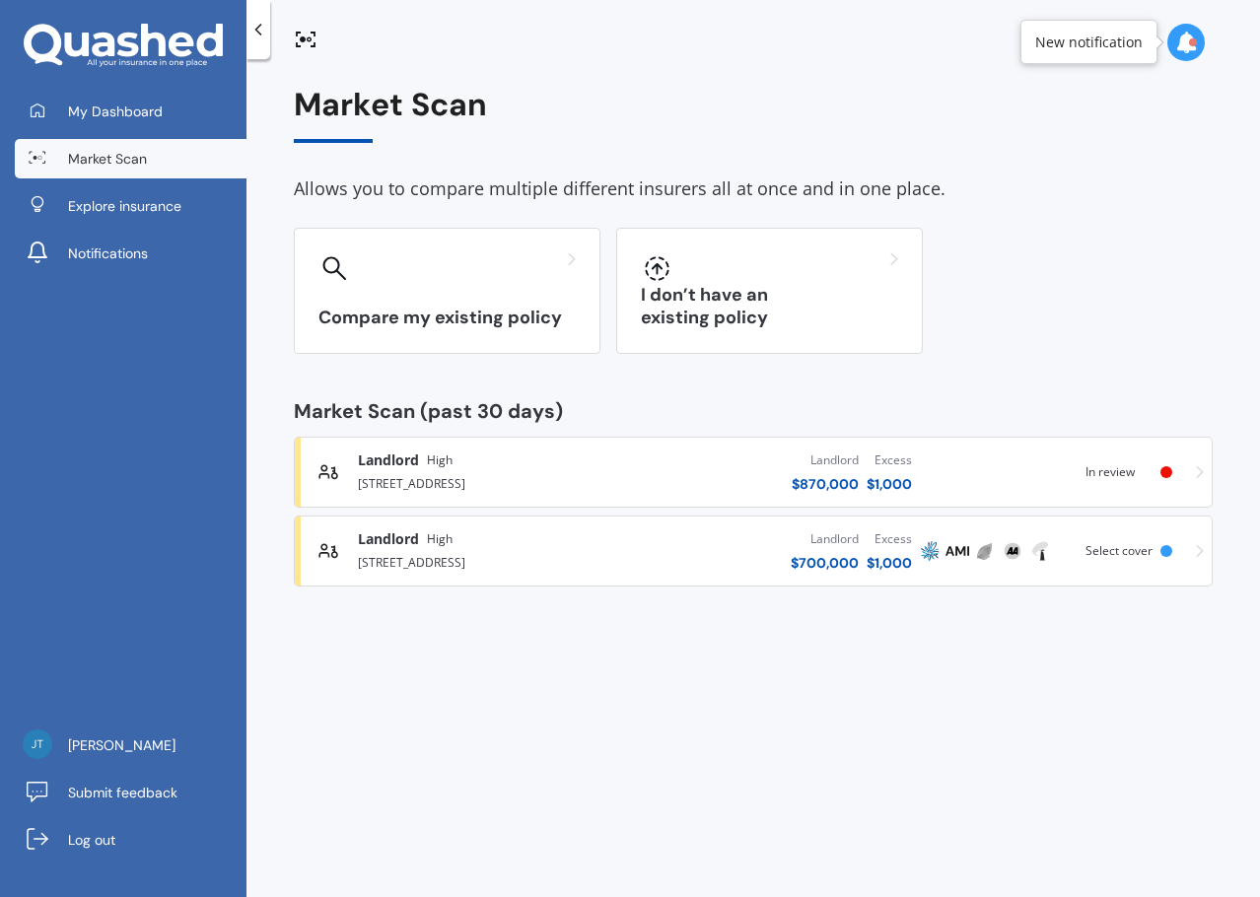
click at [648, 681] on div "Market Scan Allows you to compare multiple different insurers all at once and i…" at bounding box center [752, 482] width 1013 height 838
click at [653, 677] on div "Market Scan Allows you to compare multiple different insurers all at once and i…" at bounding box center [752, 482] width 1013 height 838
click at [656, 668] on div "Market Scan Allows you to compare multiple different insurers all at once and i…" at bounding box center [752, 482] width 1013 height 838
click at [657, 661] on div "Market Scan Allows you to compare multiple different insurers all at once and i…" at bounding box center [752, 482] width 1013 height 838
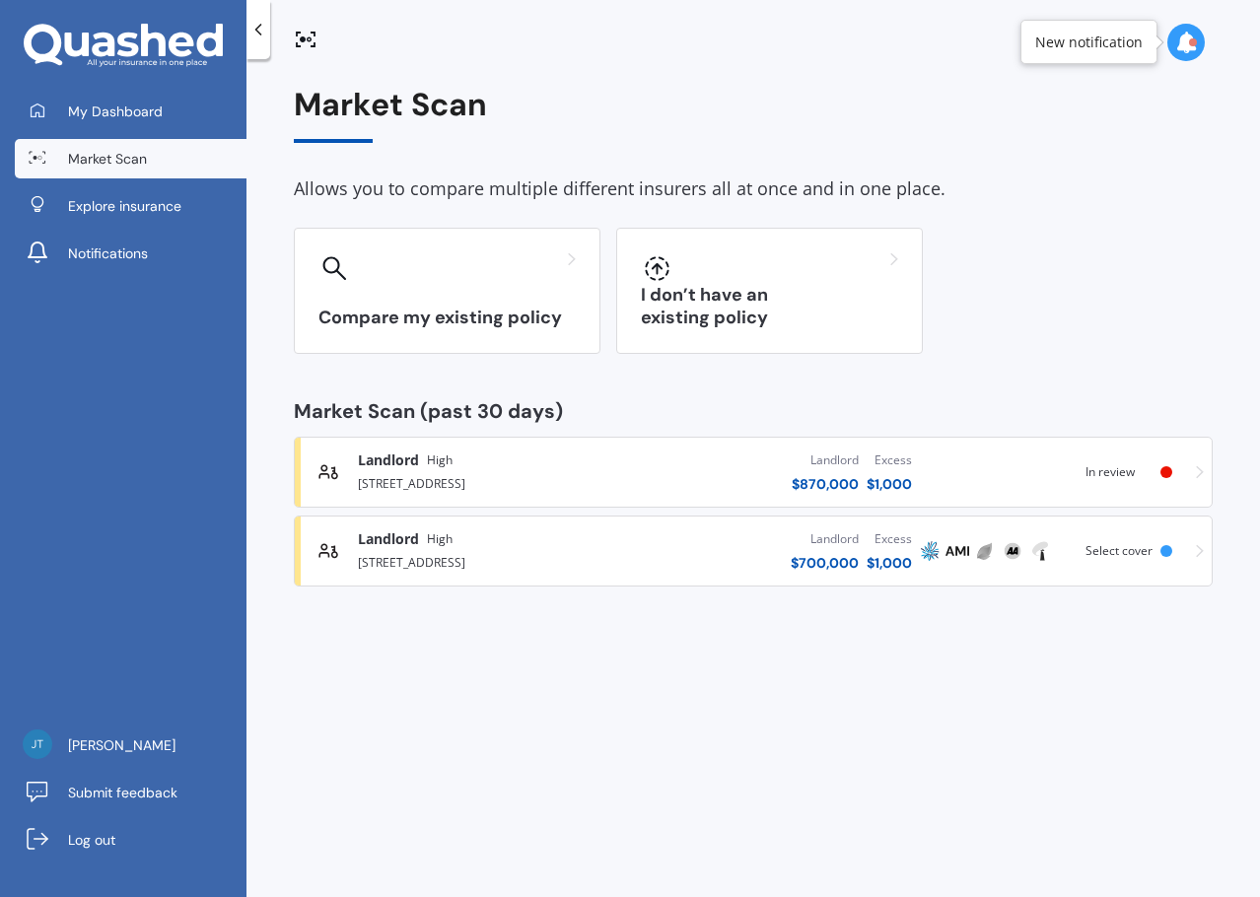
click at [1204, 36] on div at bounding box center [1185, 42] width 37 height 37
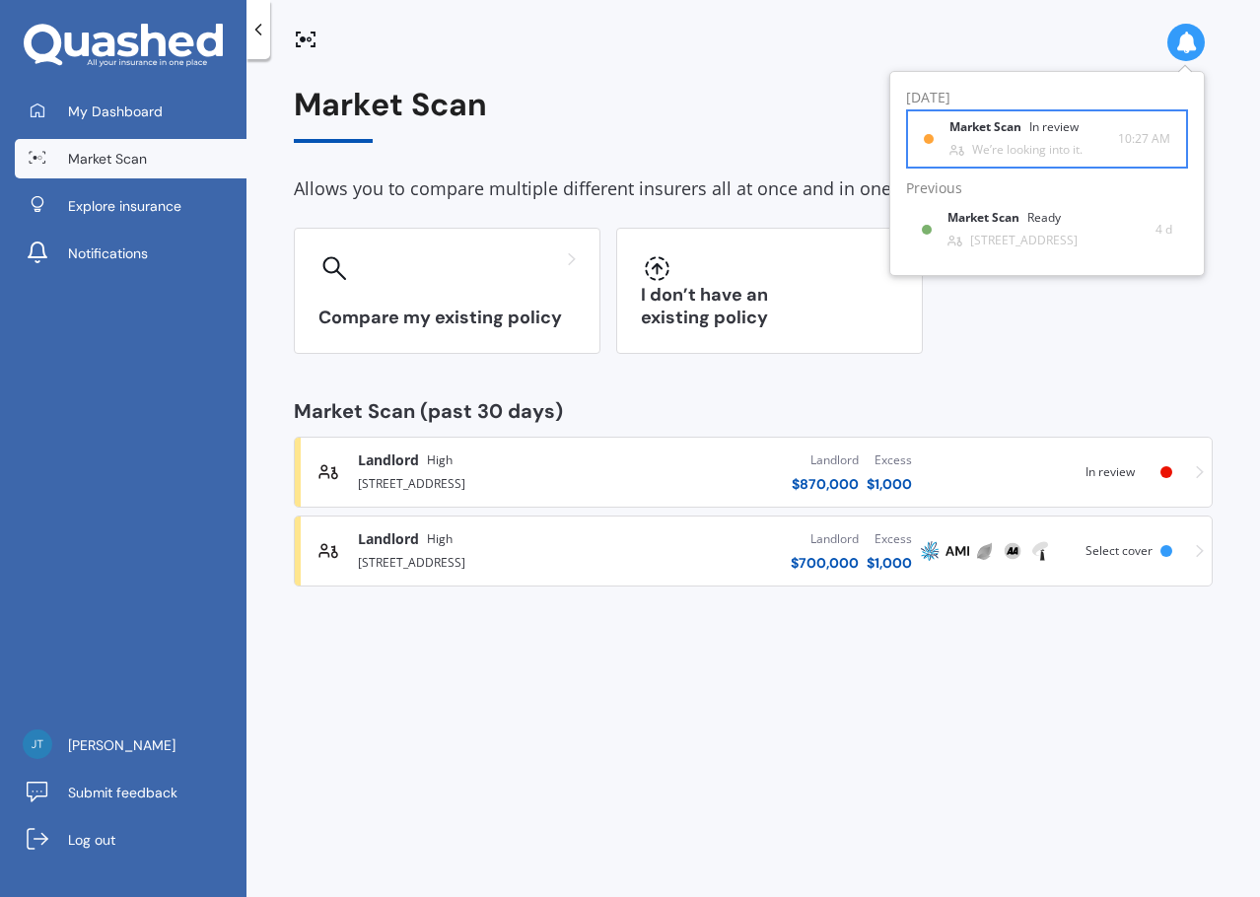
click at [1006, 128] on b "Market Scan" at bounding box center [989, 127] width 80 height 14
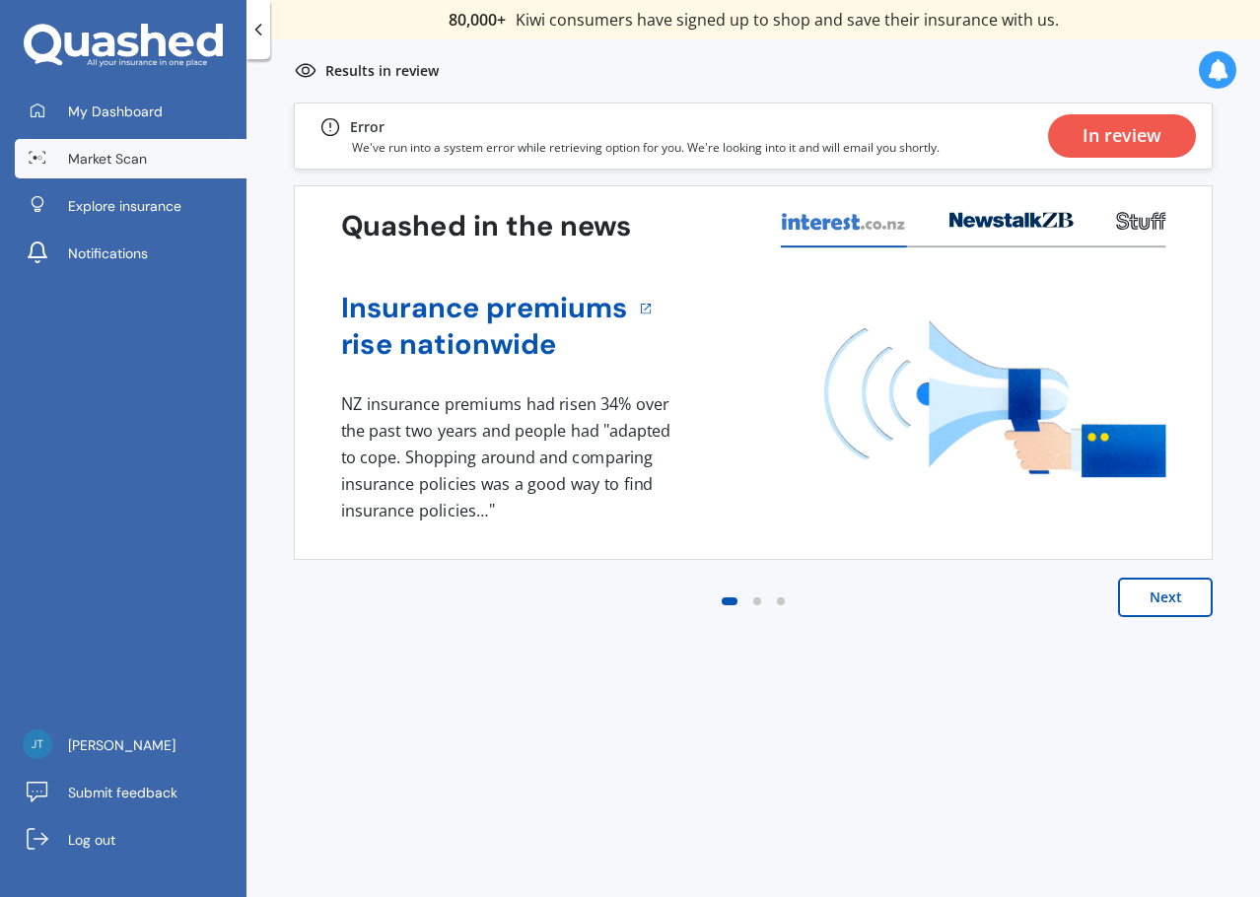
click at [1088, 161] on div "In review" at bounding box center [1118, 136] width 156 height 65
click at [1105, 142] on div "In review" at bounding box center [1121, 135] width 79 height 43
click at [1106, 141] on div "In review" at bounding box center [1121, 135] width 79 height 43
click at [835, 73] on div "Results in review" at bounding box center [752, 70] width 1013 height 63
